Goal: Task Accomplishment & Management: Manage account settings

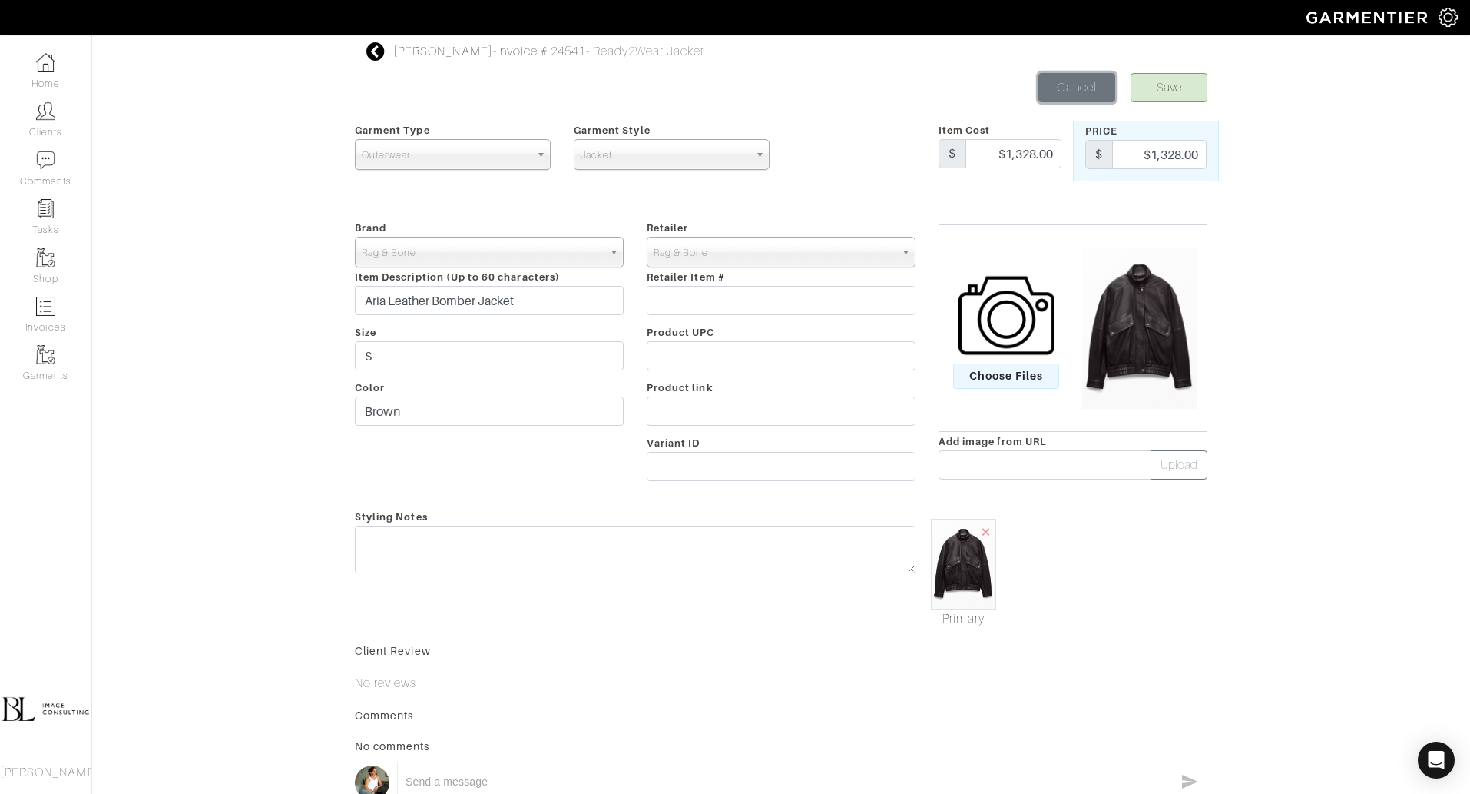
click at [1089, 85] on link "Cancel" at bounding box center [1077, 87] width 77 height 29
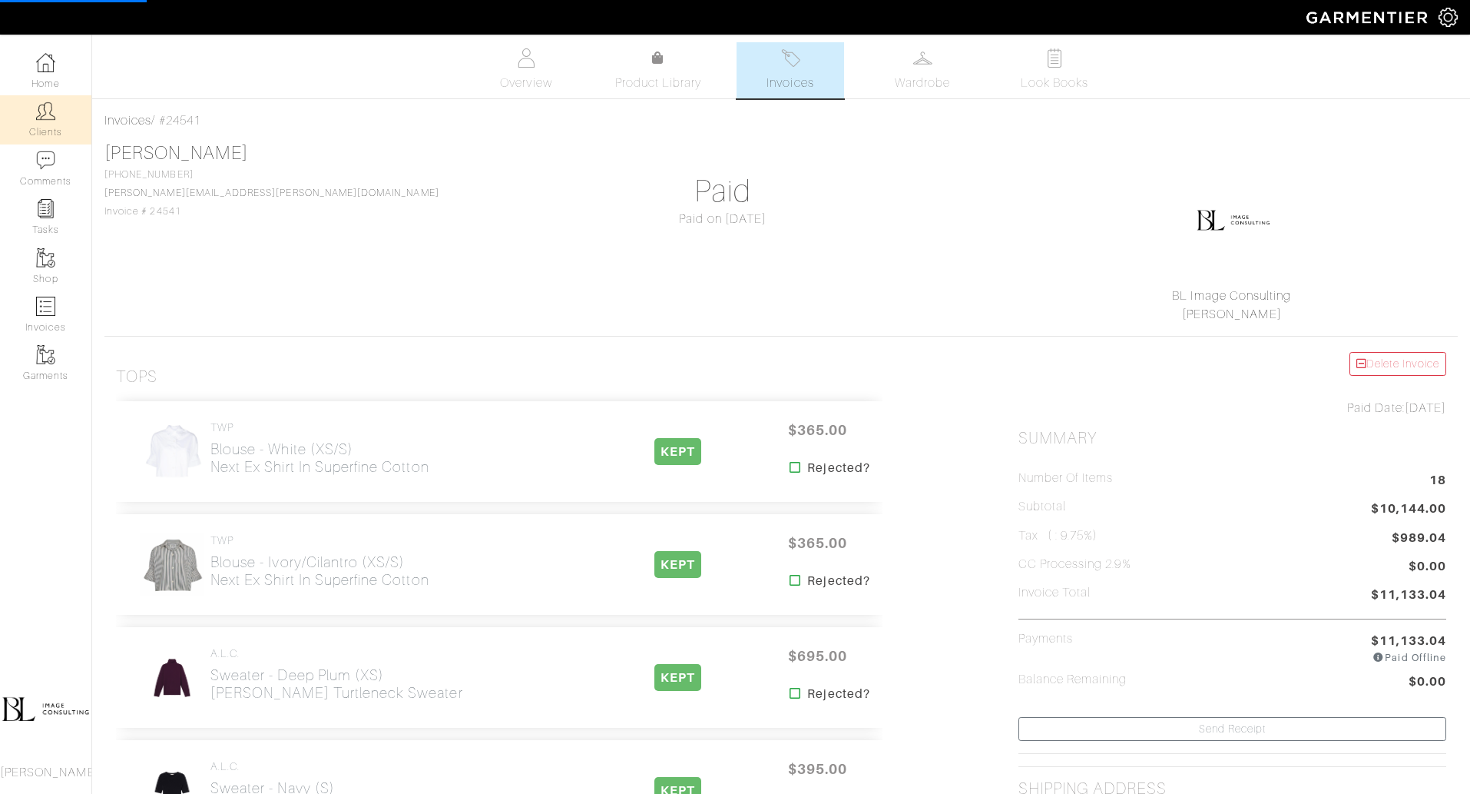
click at [28, 114] on link "Clients" at bounding box center [45, 119] width 91 height 48
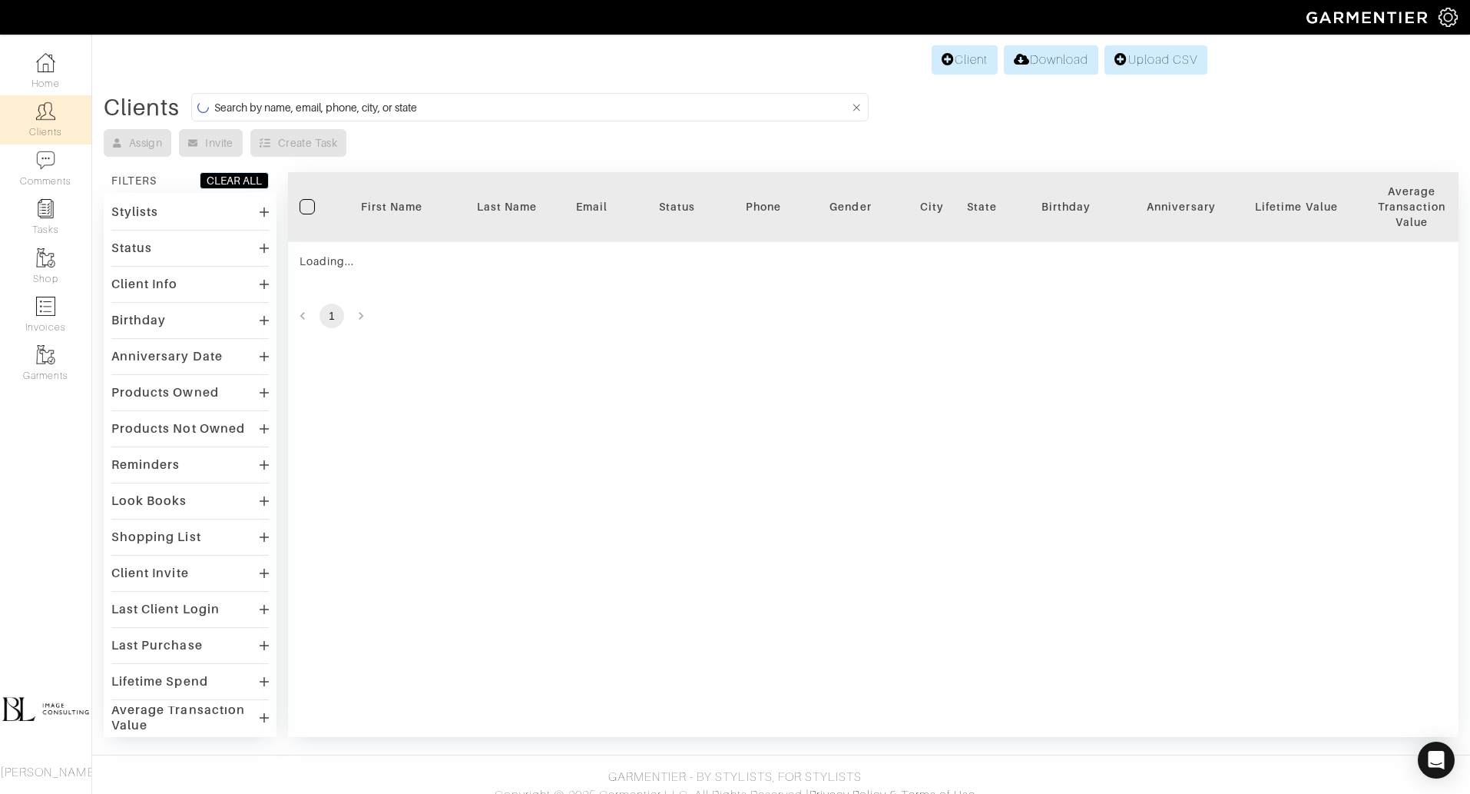
click at [369, 102] on input at bounding box center [531, 107] width 635 height 19
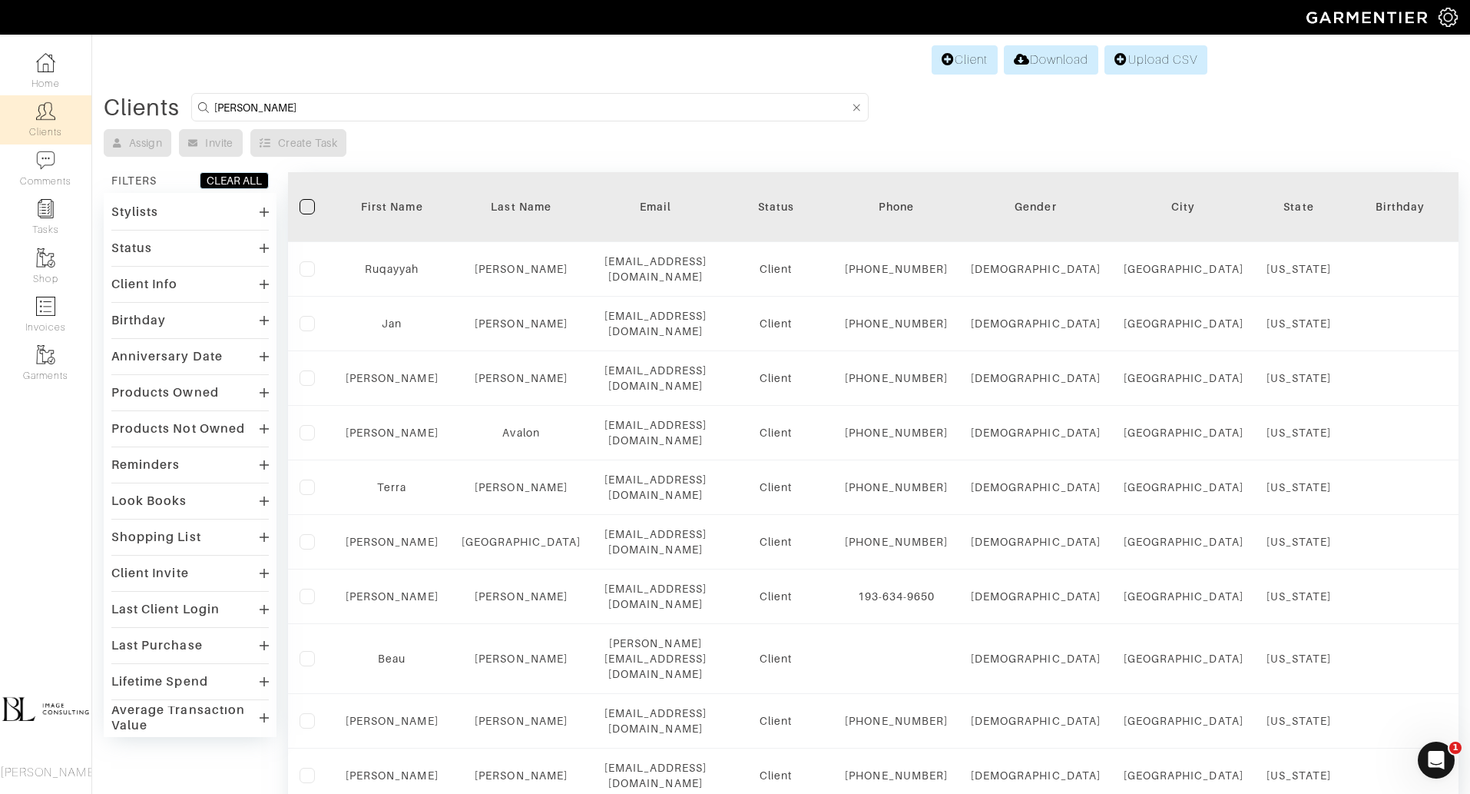
type input "[PERSON_NAME]"
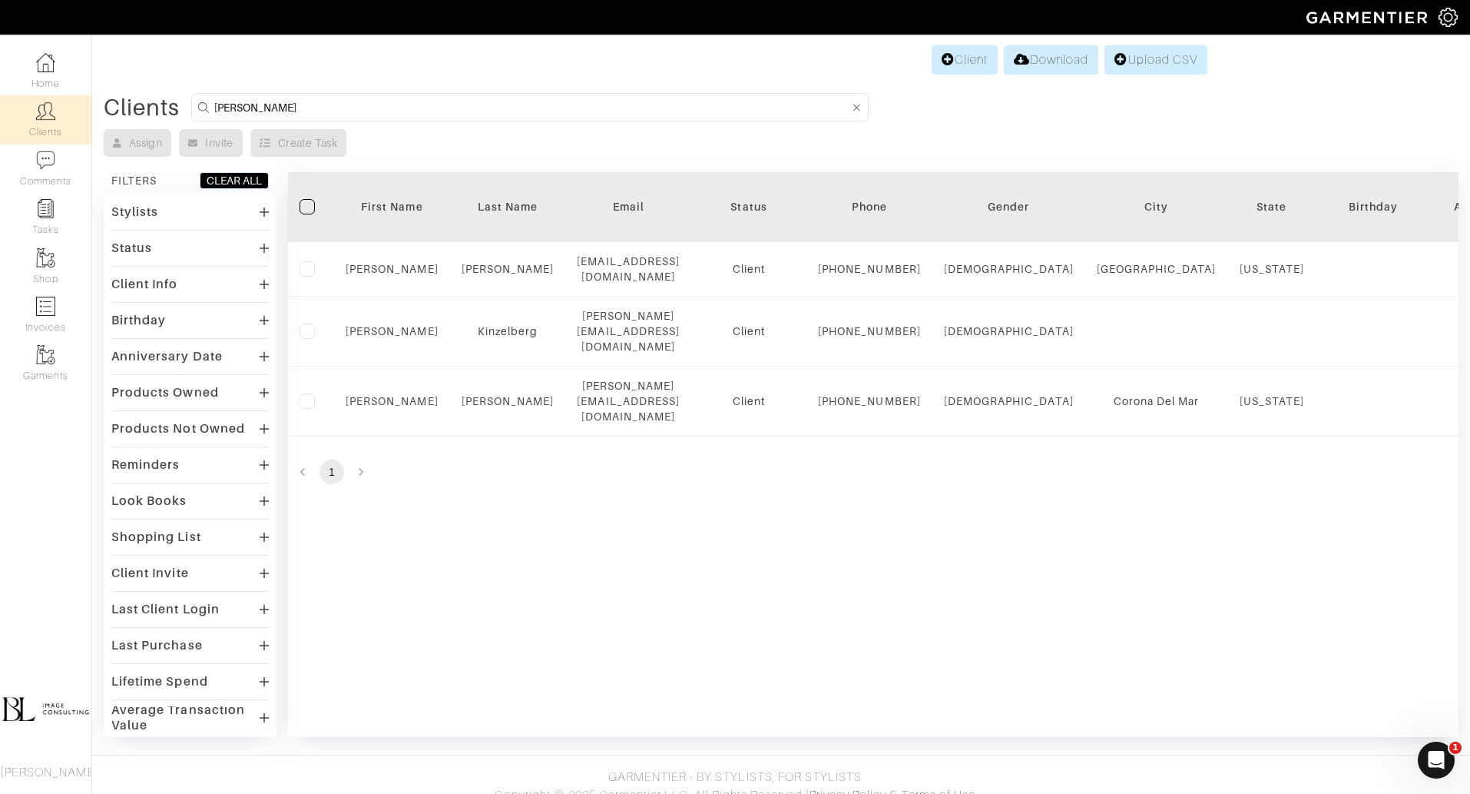
click at [474, 616] on div "Filter First Name Last Name Email Status Phone Gender City State Birthday Anniv…" at bounding box center [873, 454] width 1171 height 565
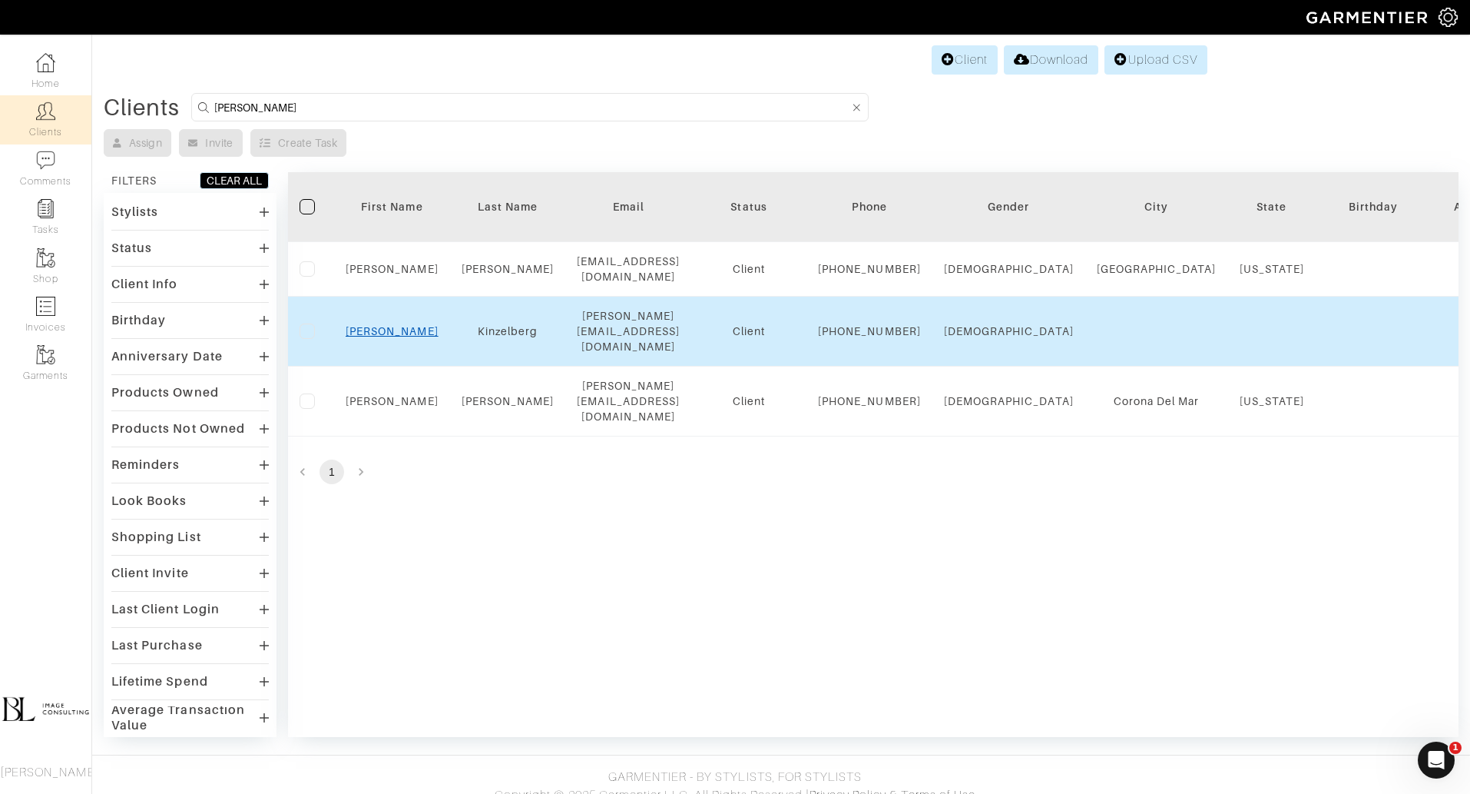
click at [391, 337] on link "[PERSON_NAME]" at bounding box center [392, 331] width 93 height 12
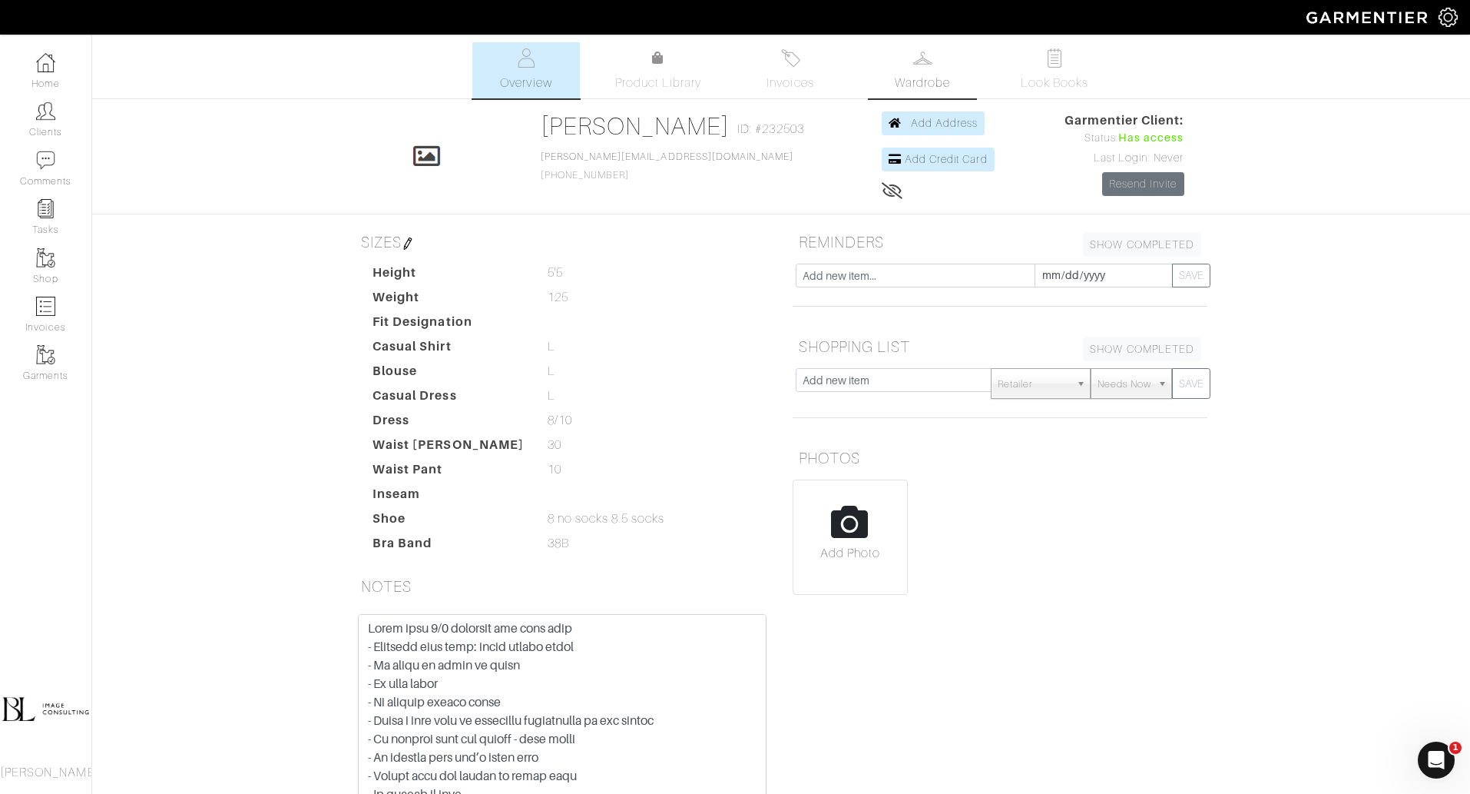
click at [900, 81] on span "Wardrobe" at bounding box center [922, 83] width 55 height 18
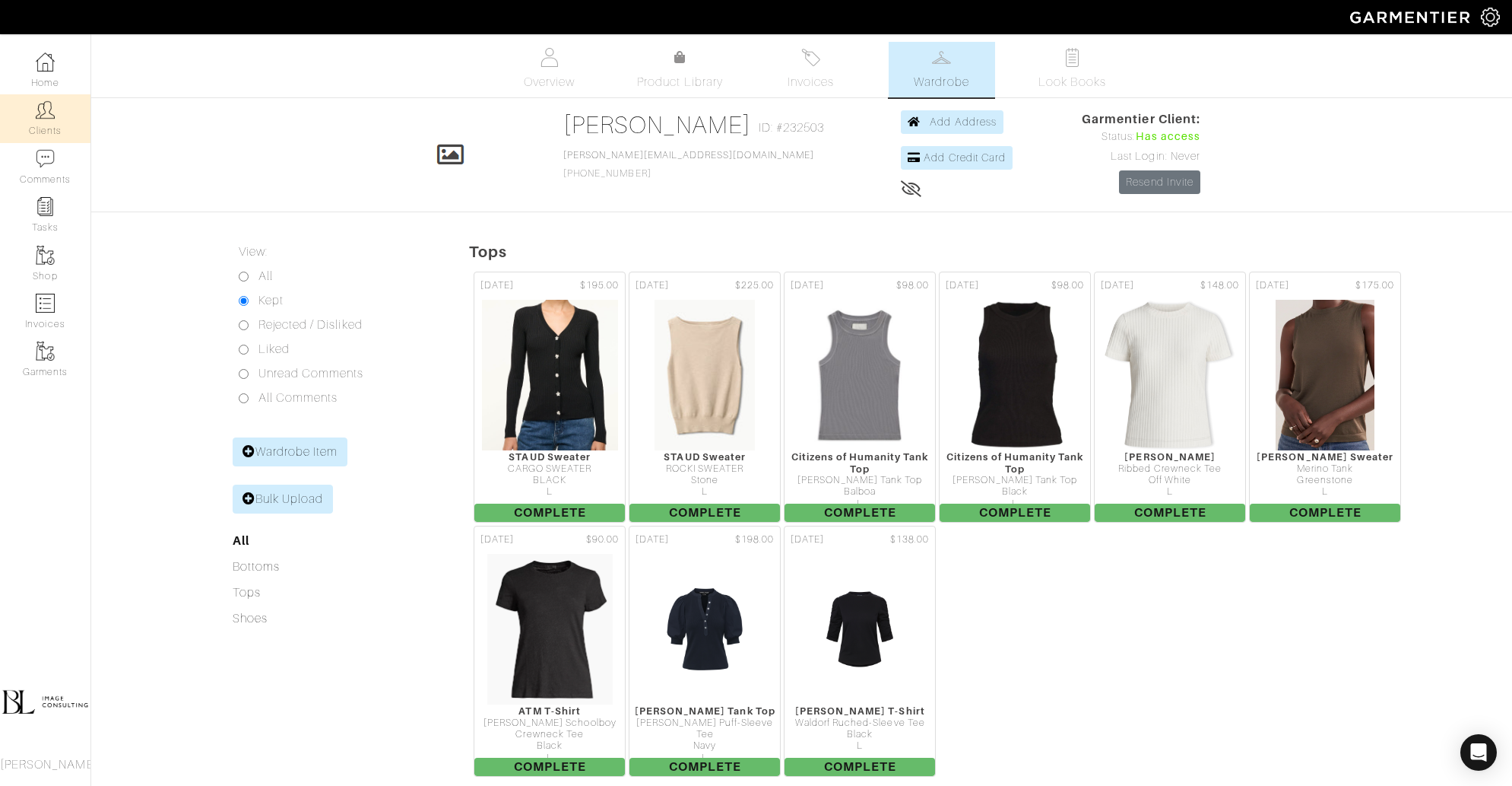
click at [0, 35] on div "Company Settings Manage Subscription My Profile Stylists Sign Out Home Clients …" at bounding box center [46, 410] width 91 height 751
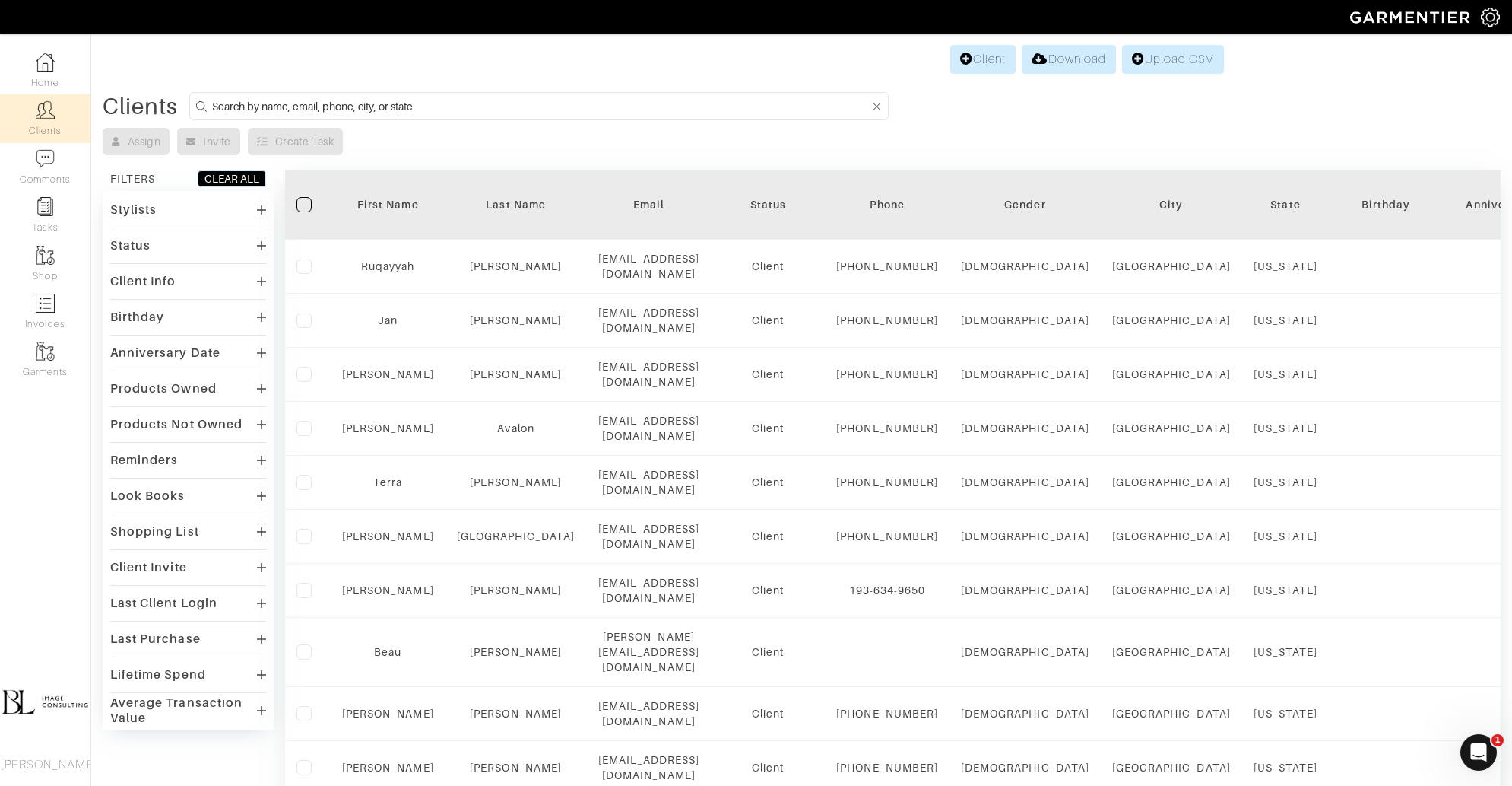
click at [313, 99] on input at bounding box center [540, 106] width 657 height 19
type input "rachel"
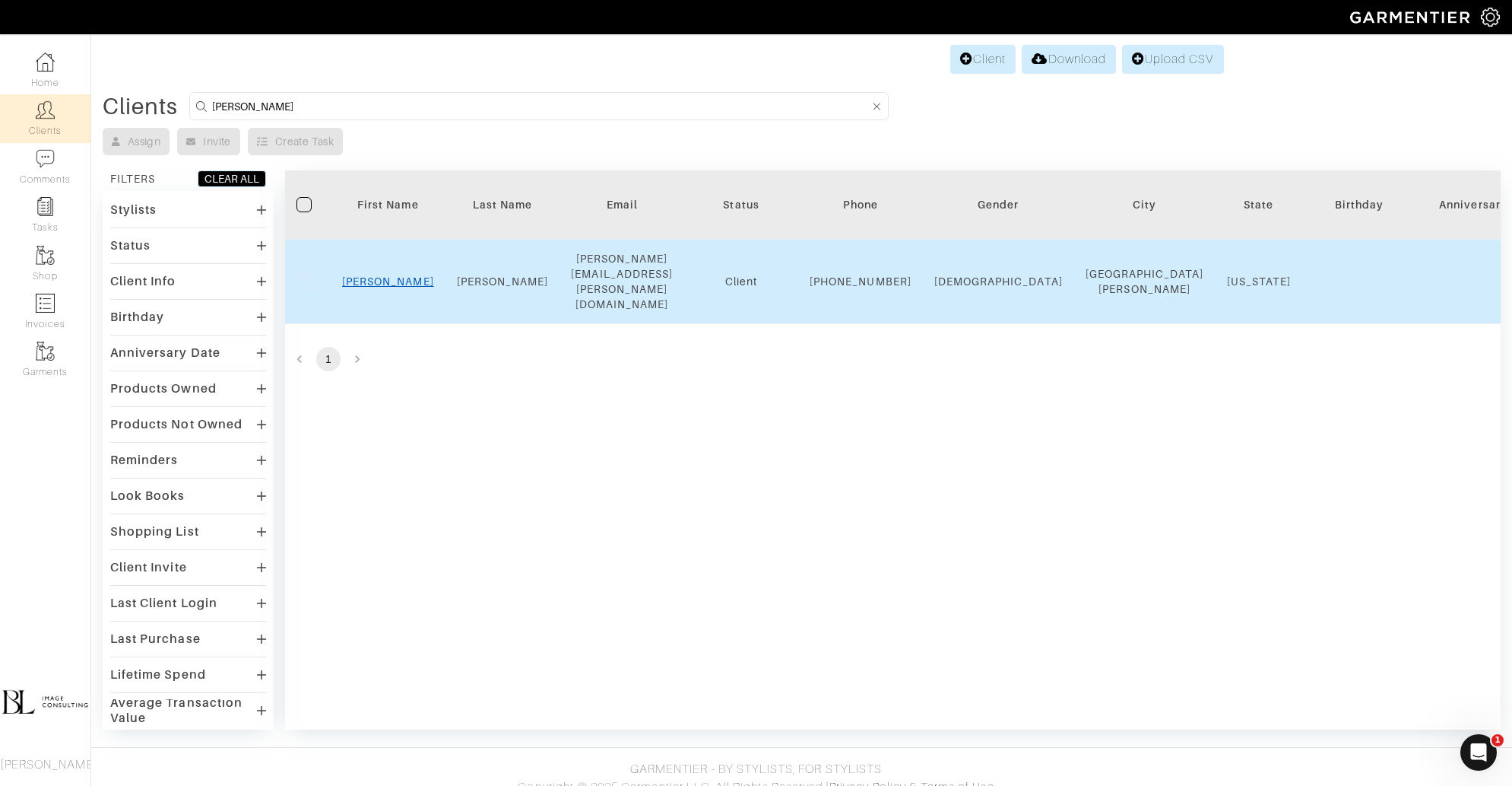
click at [398, 275] on link "Rachel" at bounding box center [388, 281] width 92 height 12
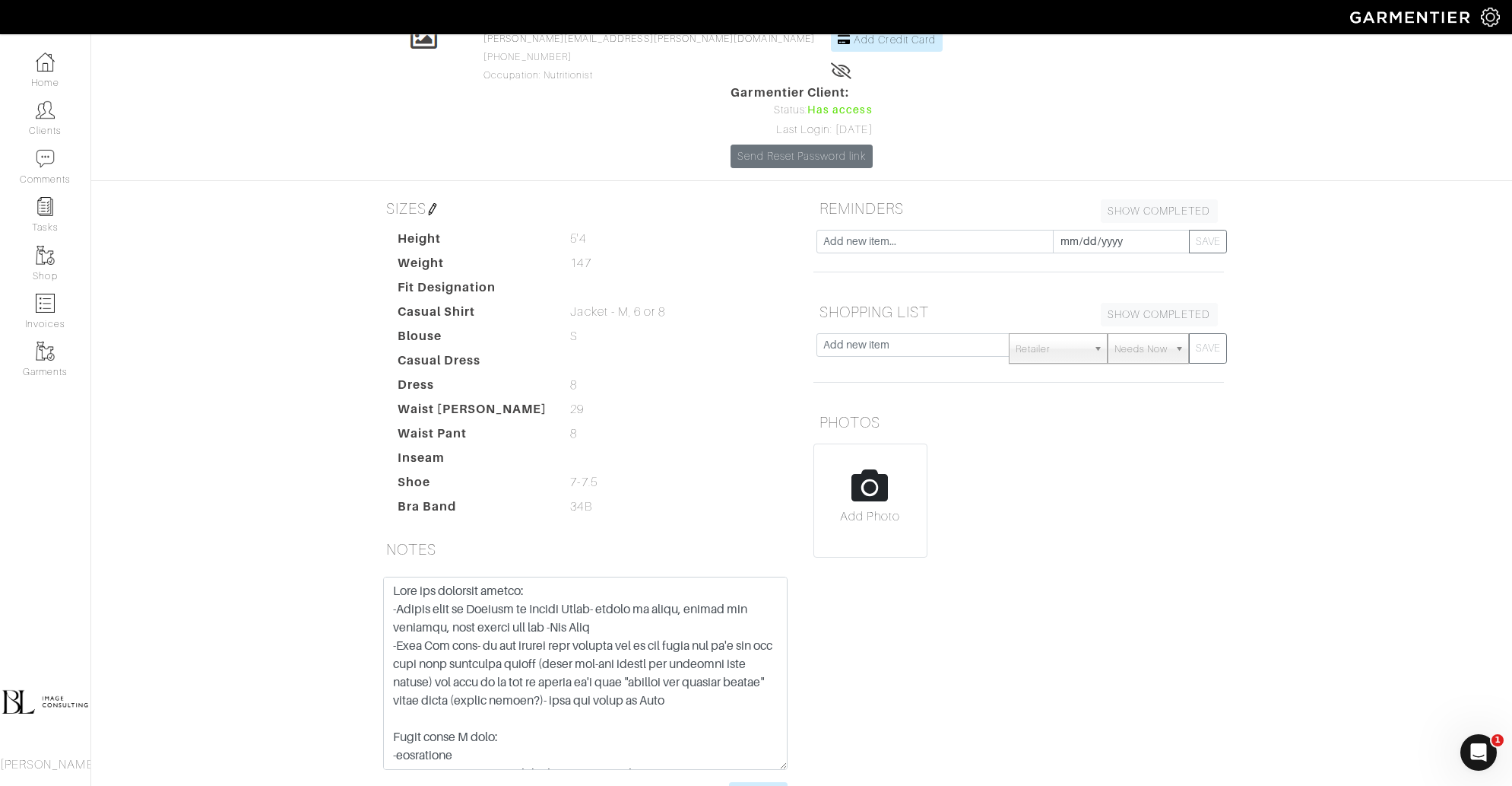
scroll to position [114, 0]
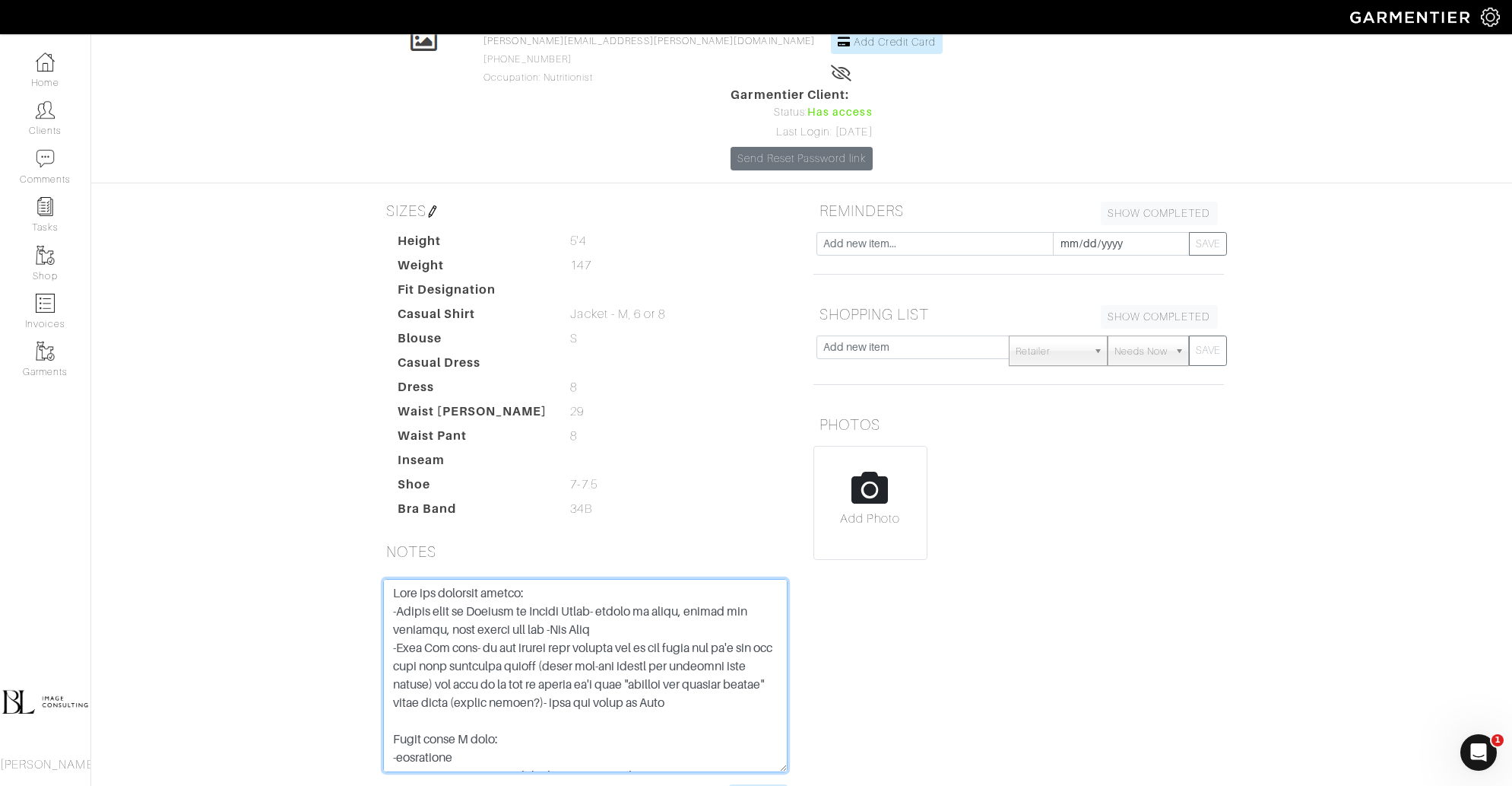
click at [396, 579] on textarea at bounding box center [585, 675] width 405 height 193
paste textarea "Rachel: Mid October - big event at the fairmont: no one is in jeans, doesn’t ne…"
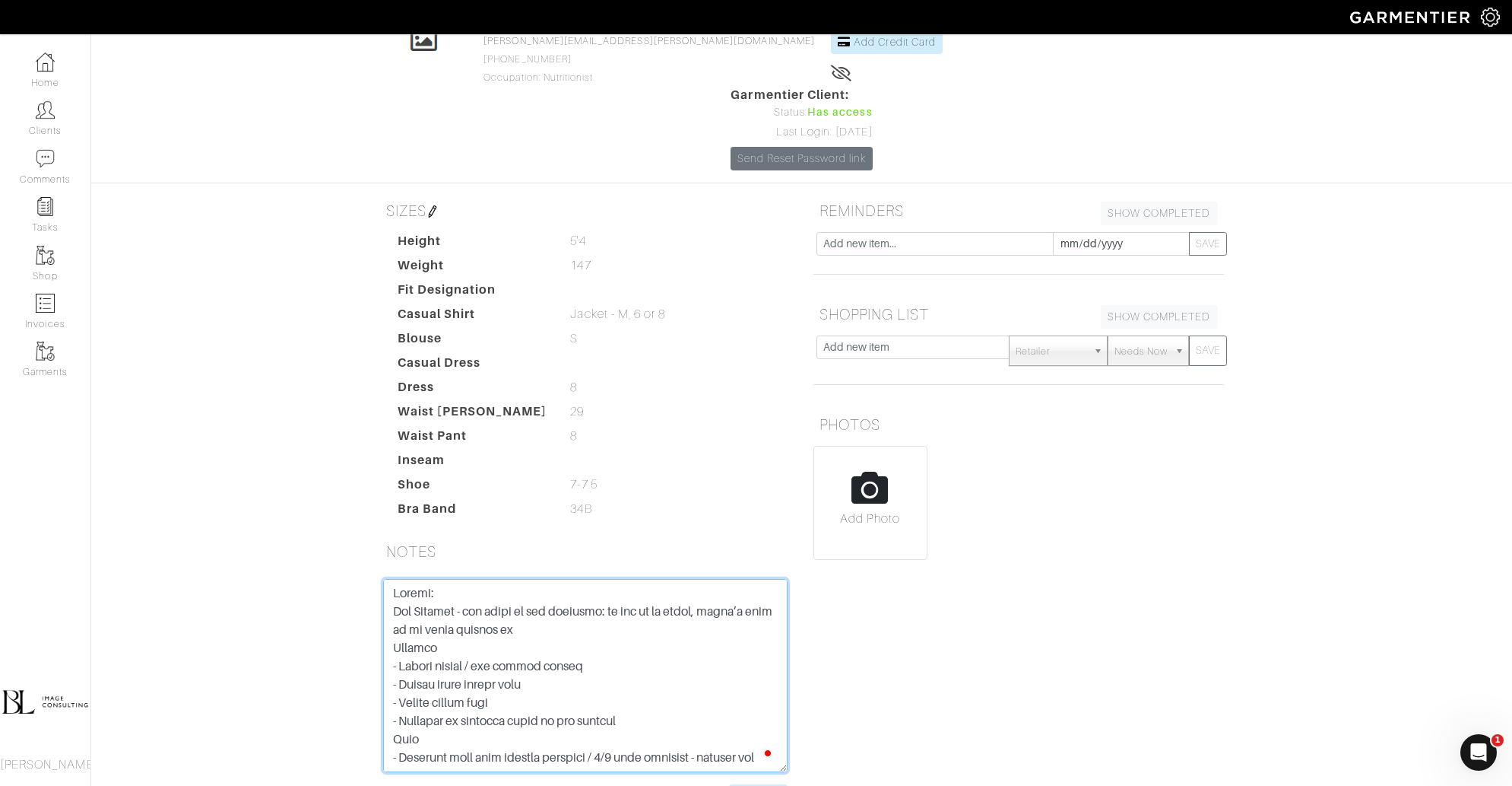
scroll to position [357, 0]
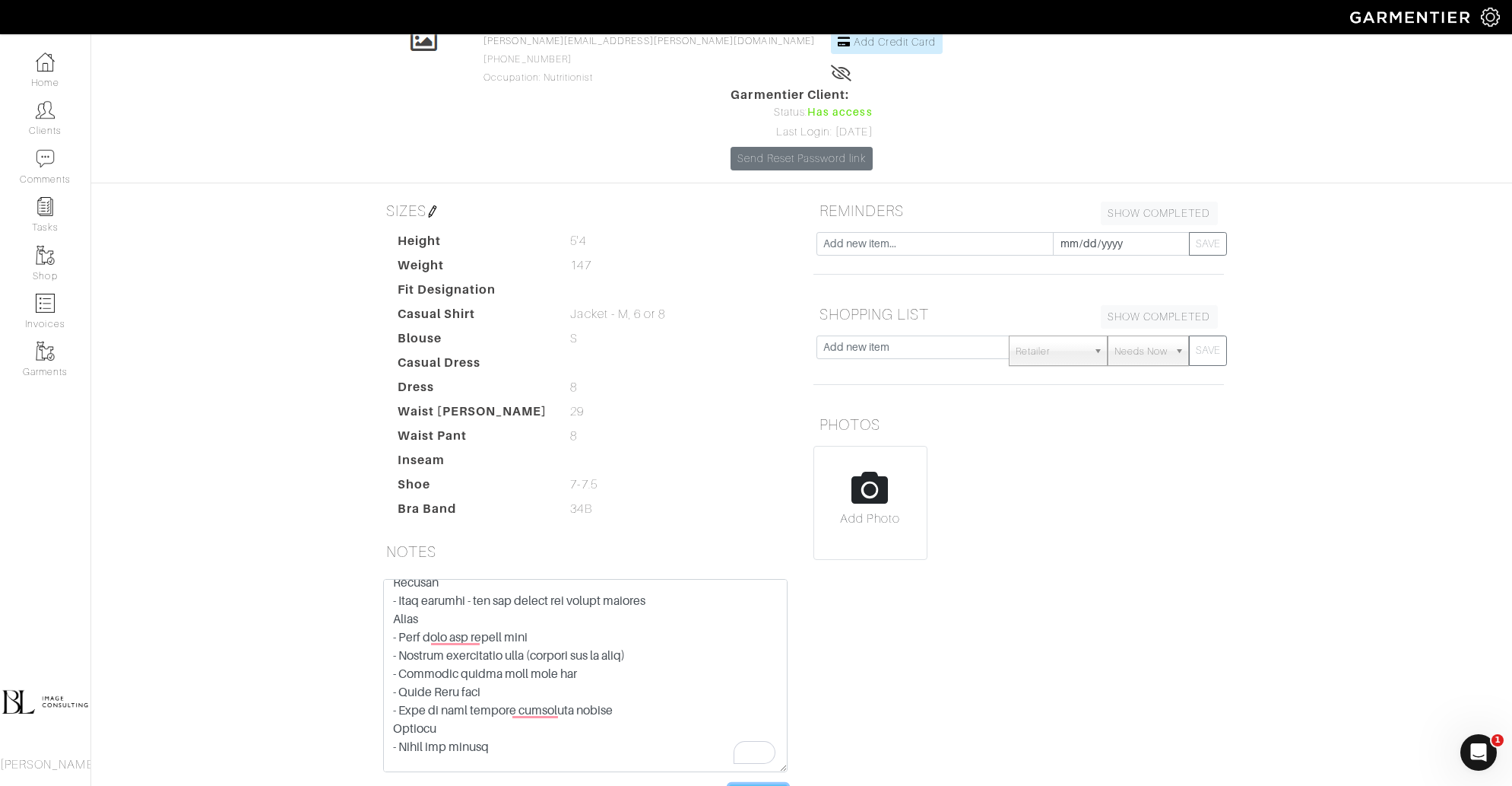
click at [759, 784] on input "Save Note" at bounding box center [758, 796] width 58 height 24
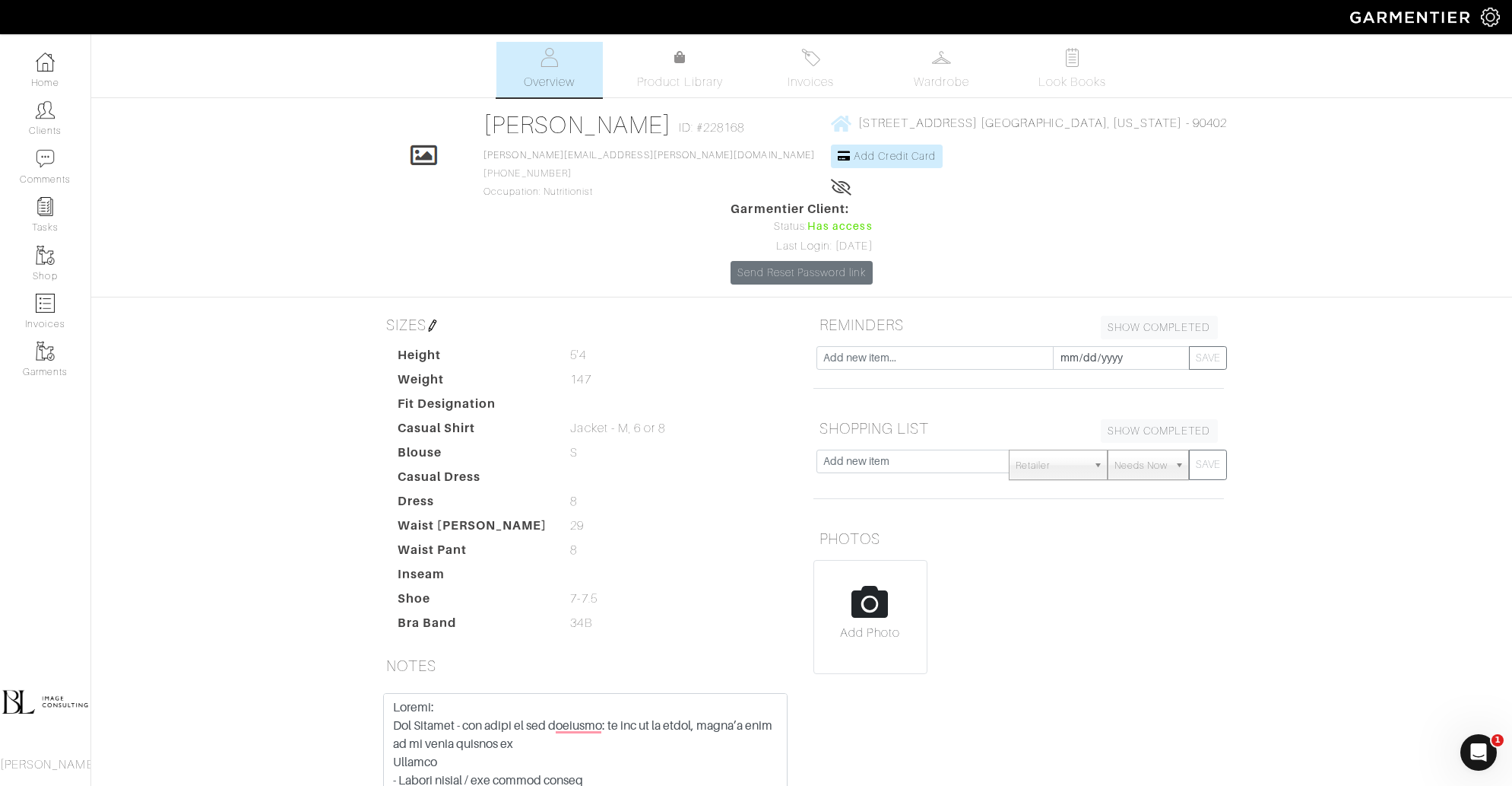
scroll to position [96, 0]
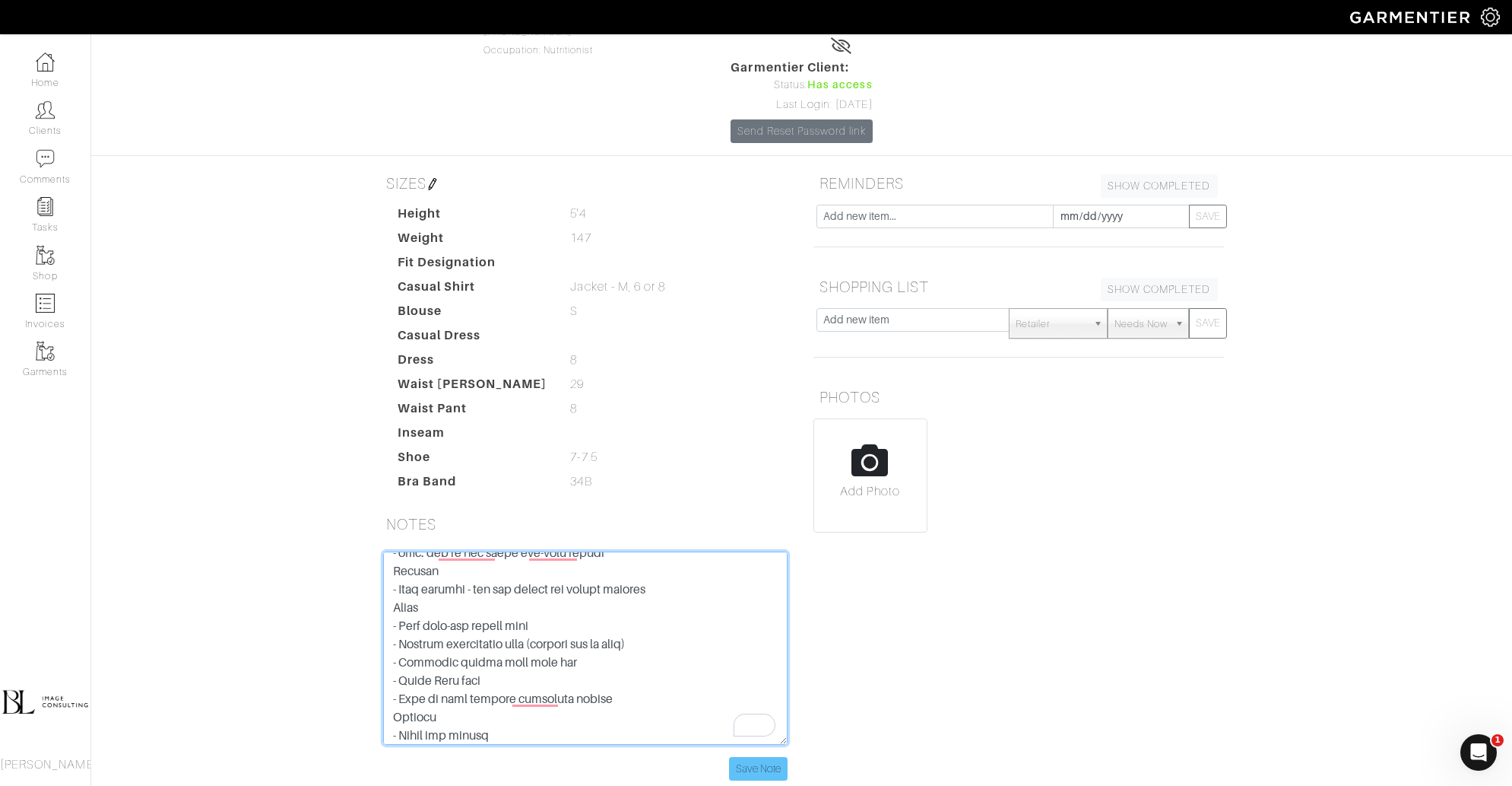
type textarea "Rachel: Mid October - big event at the fairmont: no one is in jeans, doesn’t ne…"
click at [743, 756] on input "Save Note" at bounding box center [758, 768] width 58 height 24
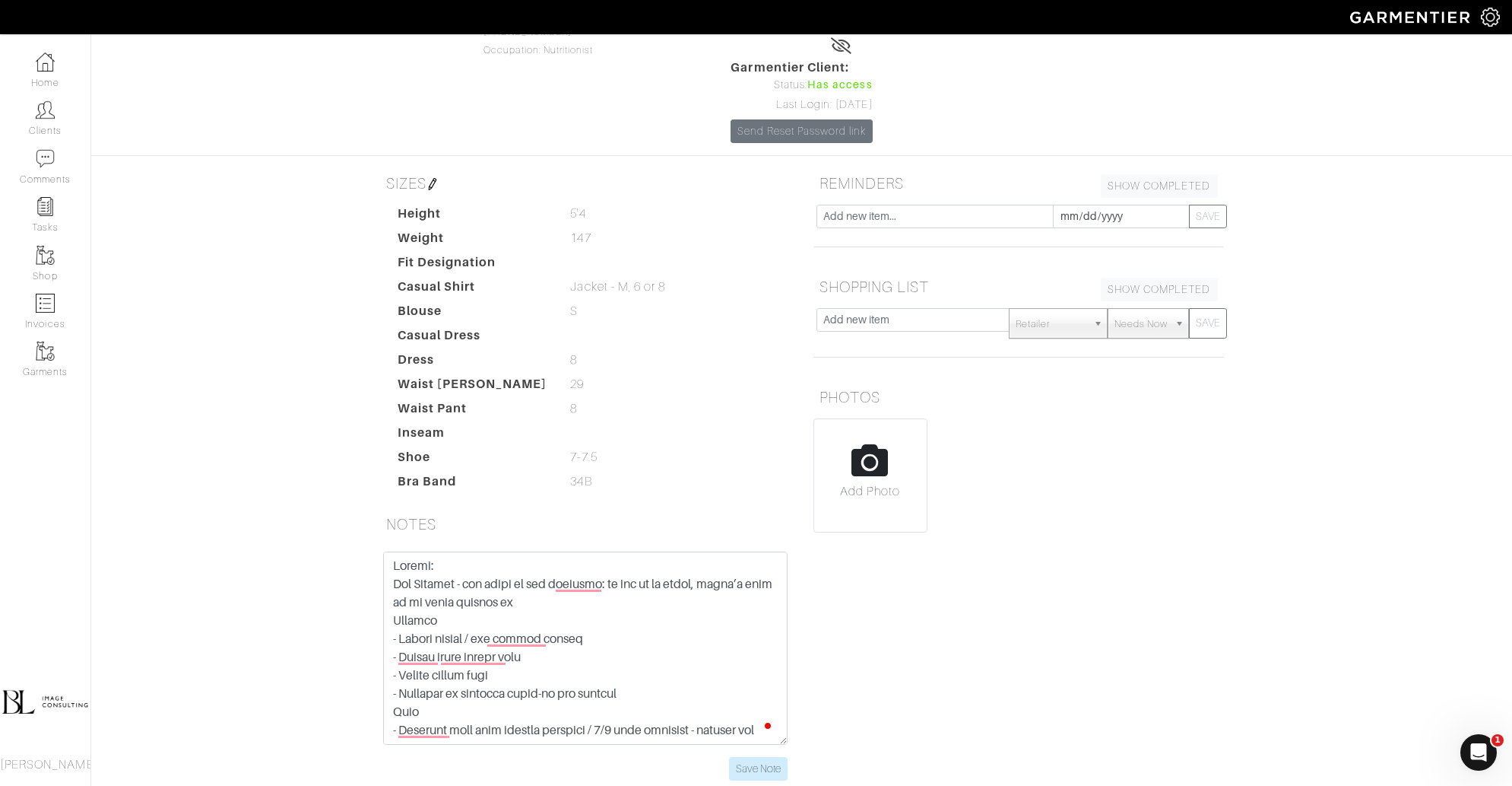
click at [968, 566] on div "REMINDERS SHOW COMPLETED SHOW INCOMPLETE 2025-10-10 SAVE SHOPPING LIST SHOW COM…" at bounding box center [1018, 483] width 433 height 631
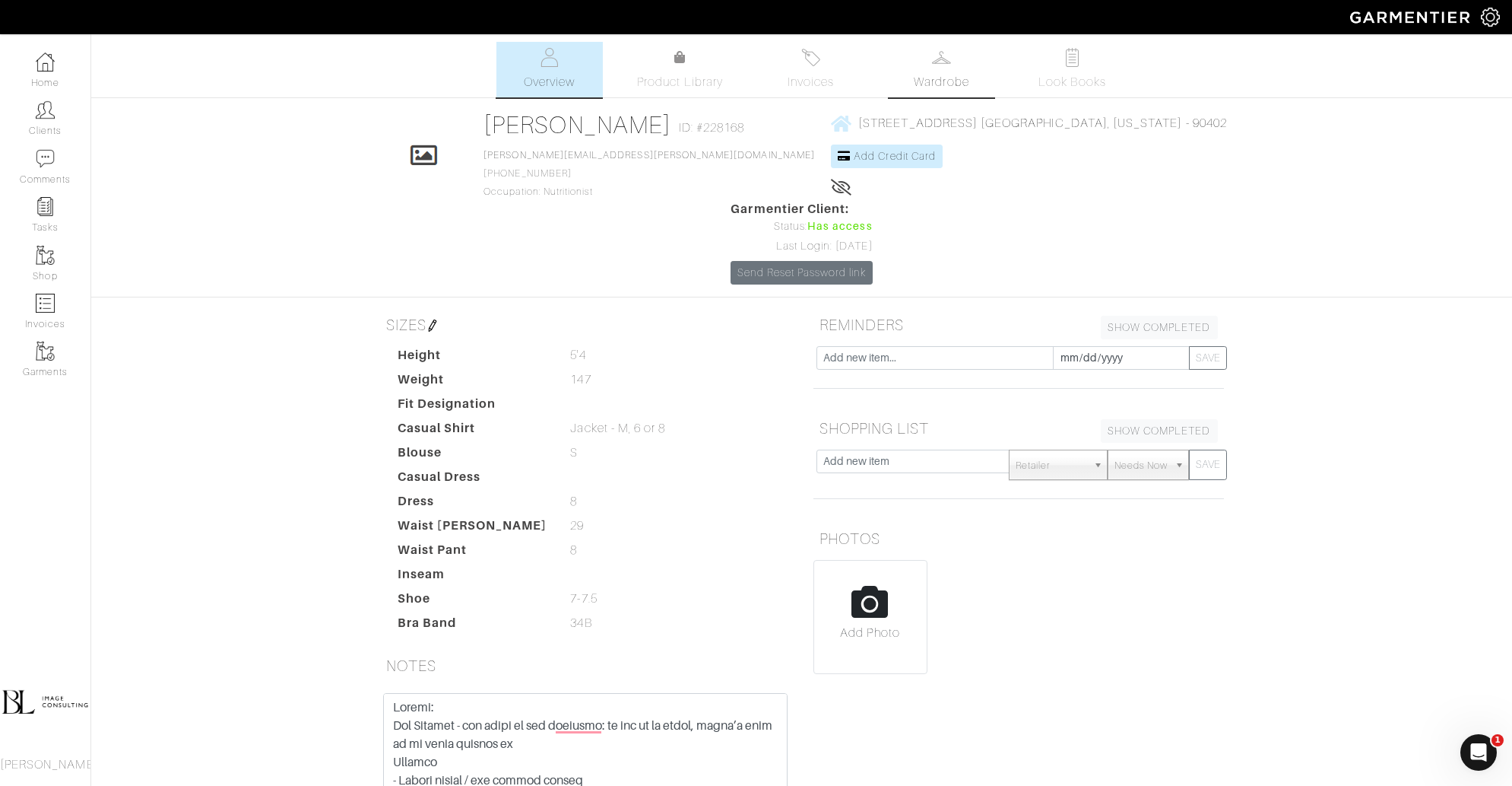
click at [949, 71] on link "Wardrobe" at bounding box center [942, 69] width 107 height 55
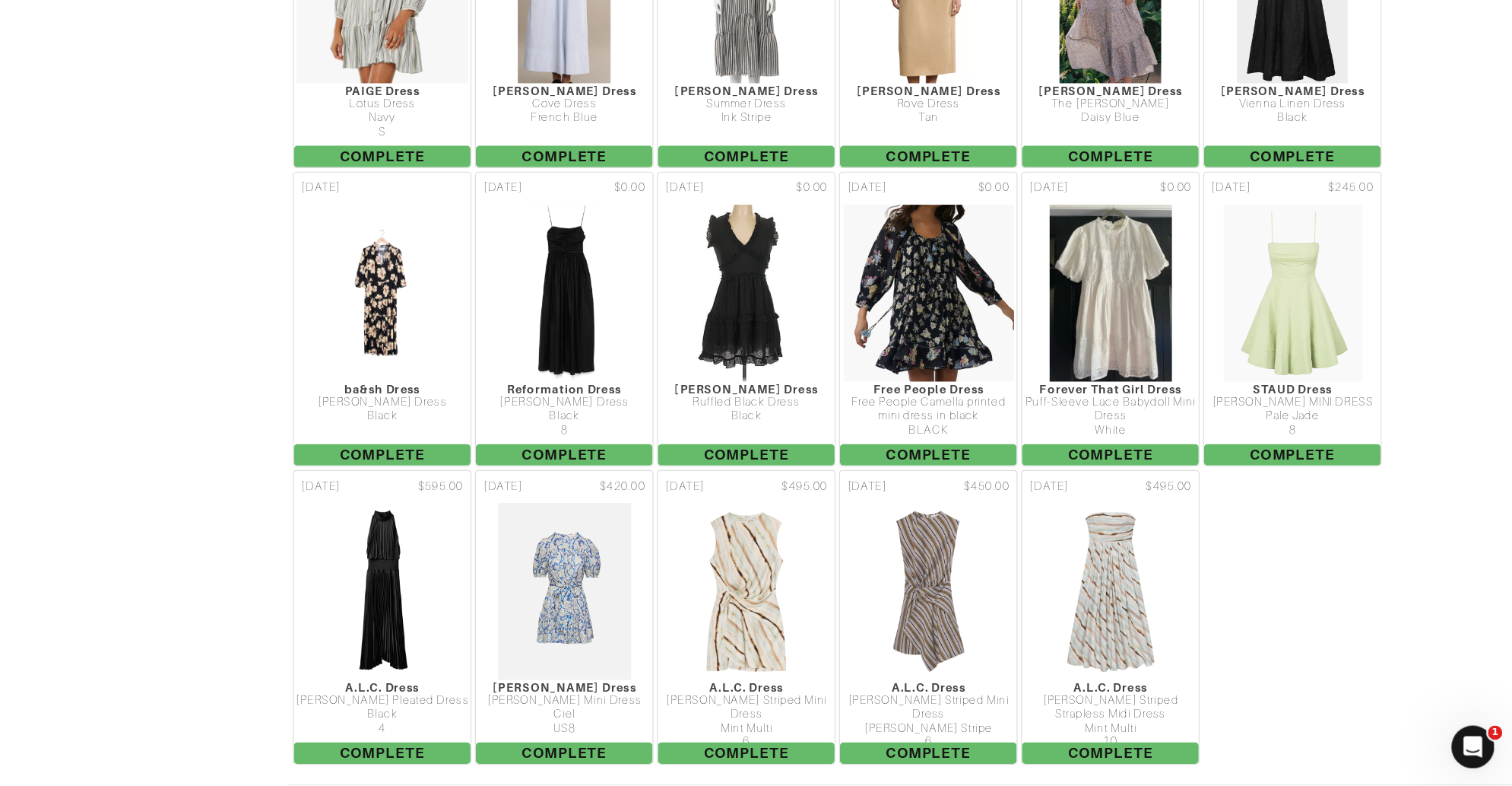
scroll to position [5971, 0]
